Goal: Task Accomplishment & Management: Manage account settings

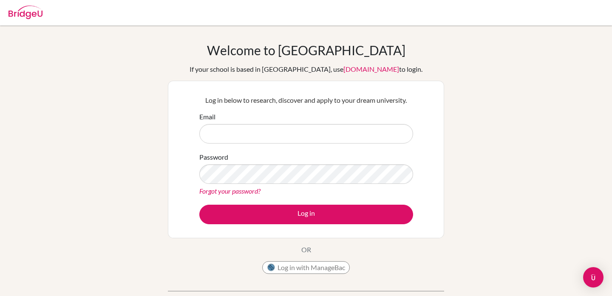
type input "[EMAIL_ADDRESS][PERSON_NAME][DOMAIN_NAME]"
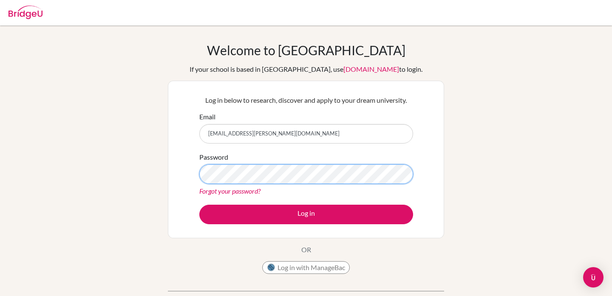
click at [199, 205] on button "Log in" at bounding box center [306, 215] width 214 height 20
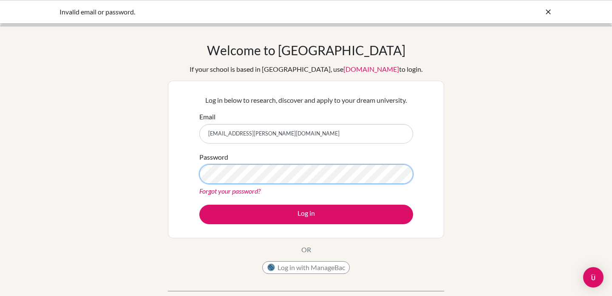
click at [199, 205] on button "Log in" at bounding box center [306, 215] width 214 height 20
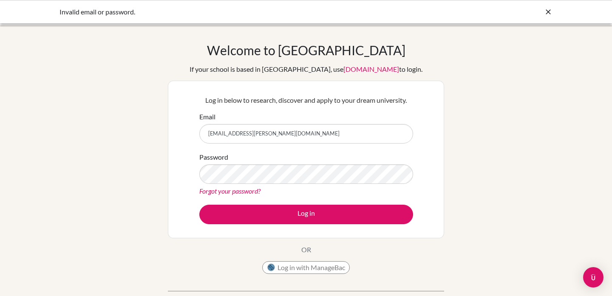
click at [255, 131] on input "[EMAIL_ADDRESS][PERSON_NAME][DOMAIN_NAME]" at bounding box center [306, 134] width 214 height 20
type input "emaples26@bfacademy.de"
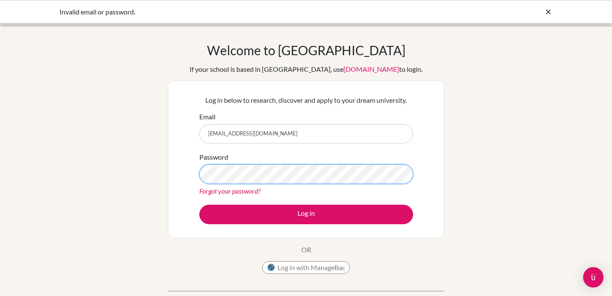
click at [199, 205] on button "Log in" at bounding box center [306, 215] width 214 height 20
